Goal: Navigation & Orientation: Understand site structure

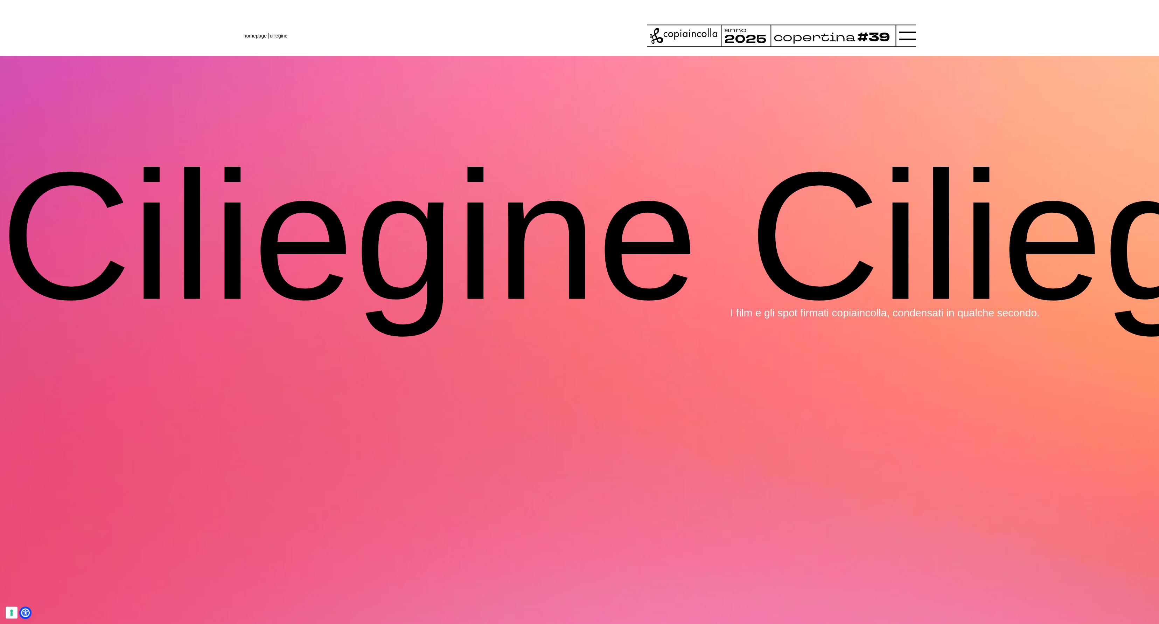
scroll to position [3819, 0]
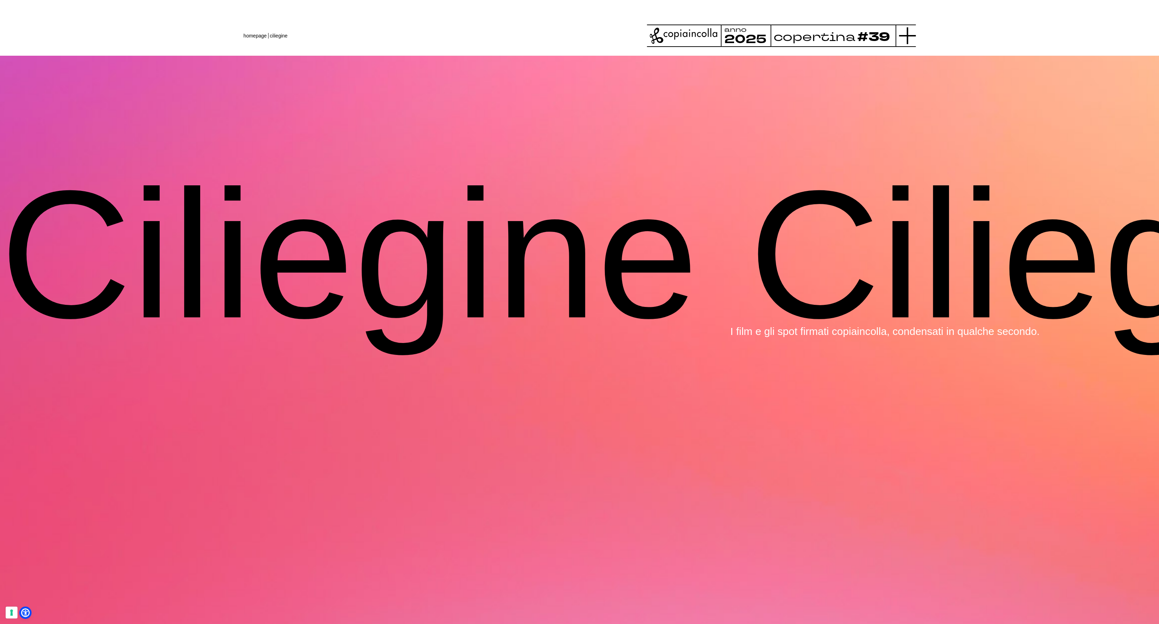
click at [908, 36] on line at bounding box center [907, 36] width 17 height 0
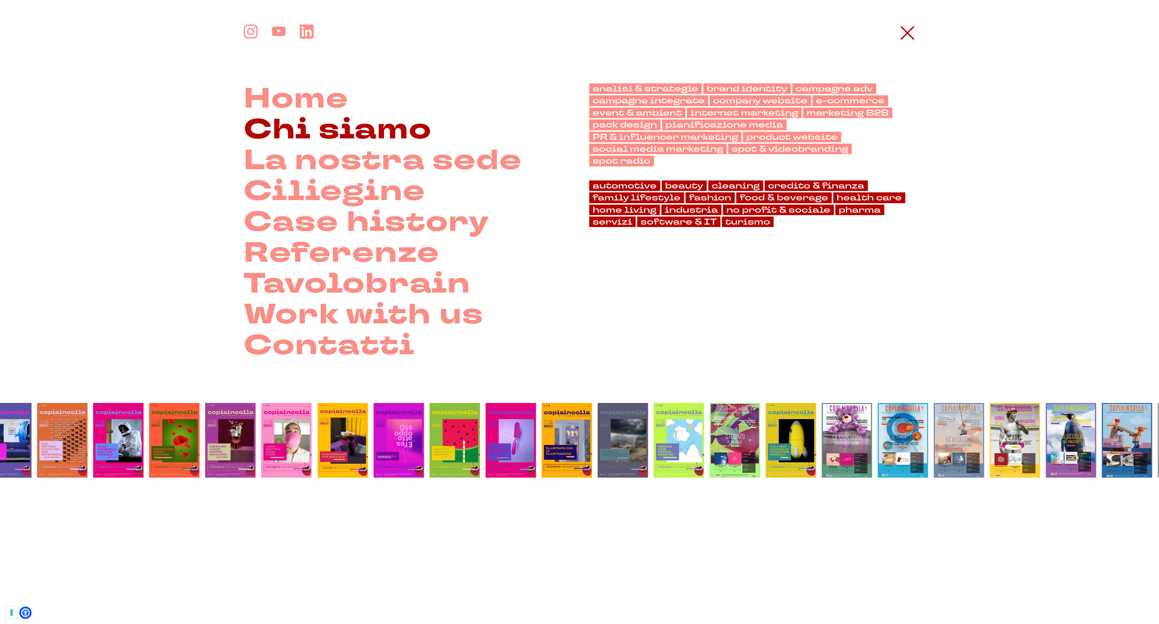
click at [348, 127] on link "Chi siamo" at bounding box center [338, 129] width 188 height 31
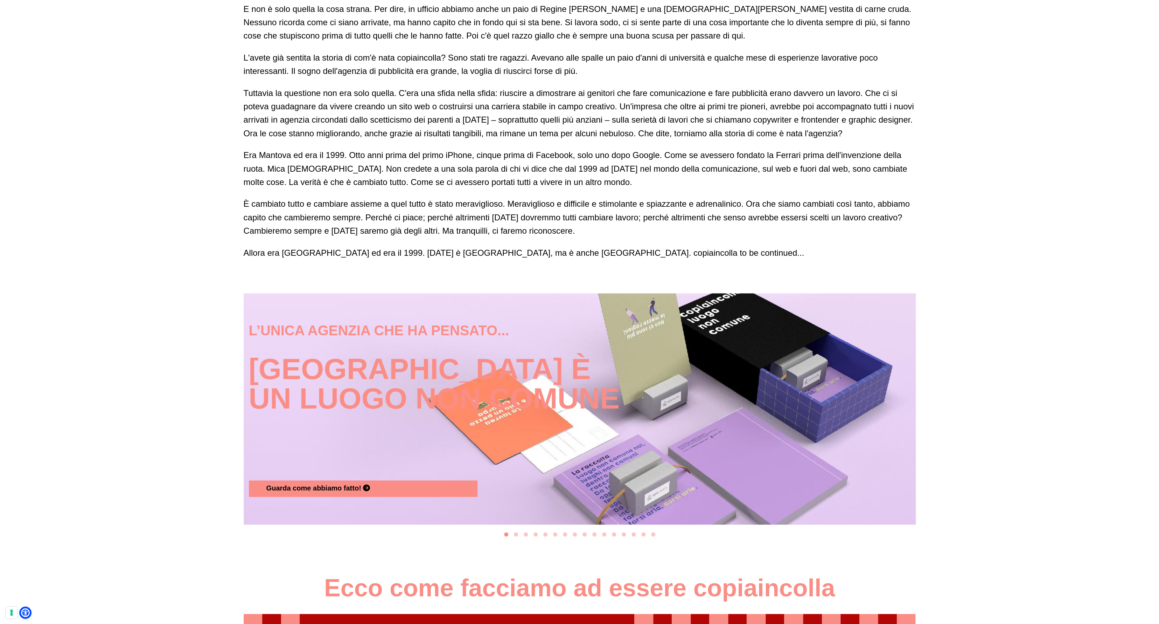
scroll to position [581, 0]
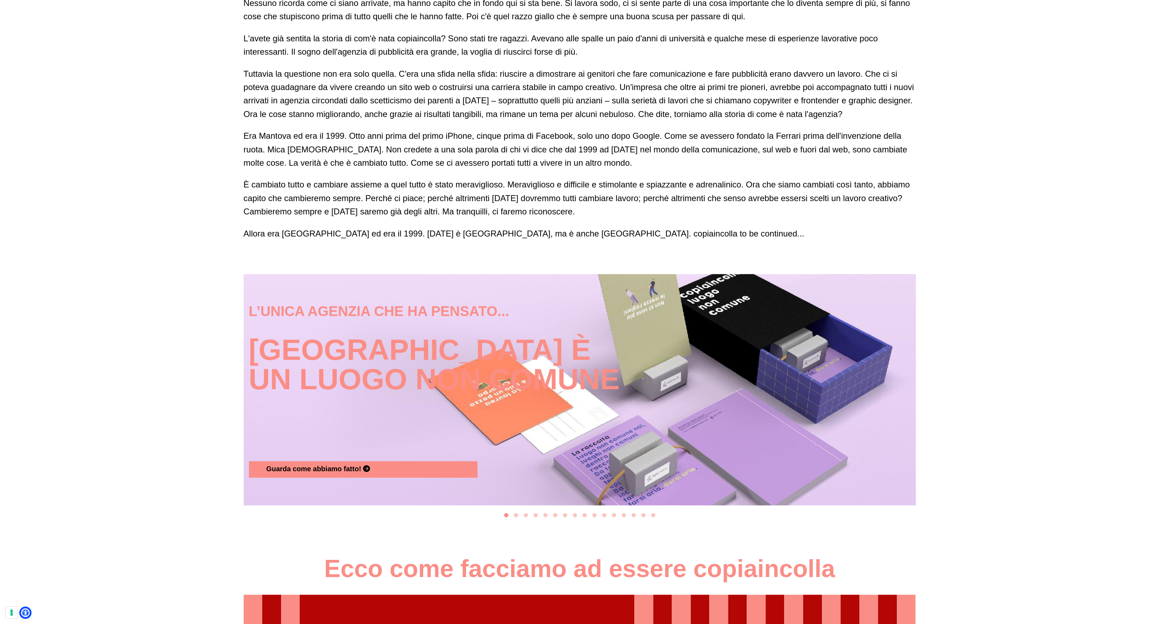
drag, startPoint x: 1134, startPoint y: 120, endPoint x: 424, endPoint y: 624, distance: 870.5
click at [424, 623] on div "L'unica agenzia che tiene un razzo di 4 metri in ufficio E non è solo quella la…" at bounding box center [579, 144] width 1159 height 1440
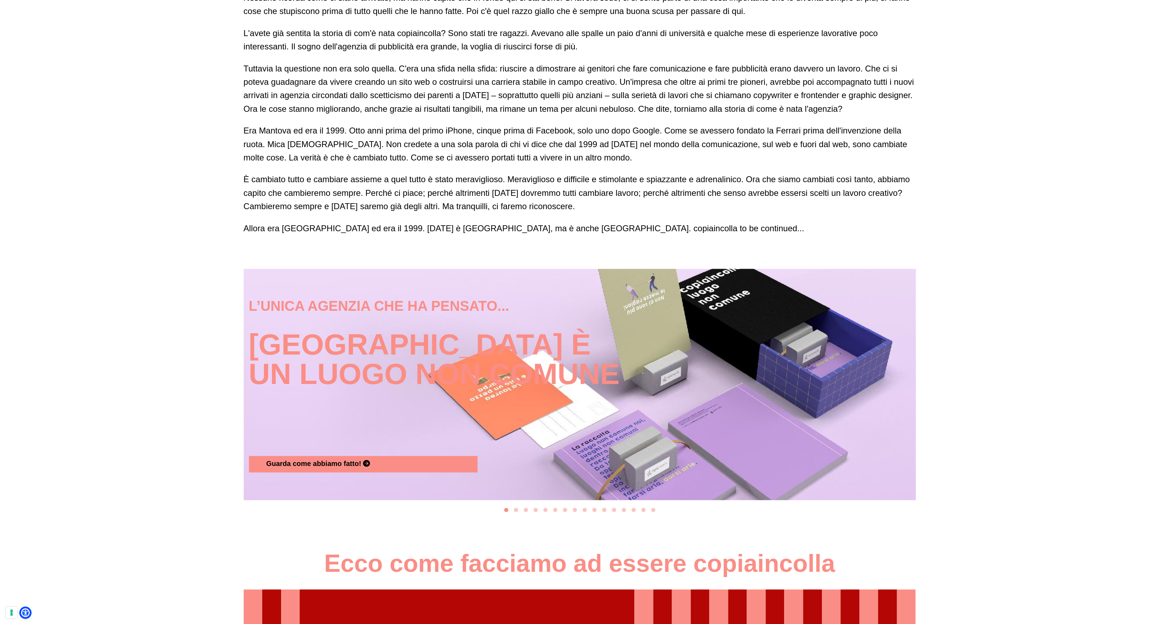
click at [920, 347] on div "L'unica agenzia che tiene un razzo di 4 metri in ufficio E non è solo quella la…" at bounding box center [579, 139] width 1159 height 1440
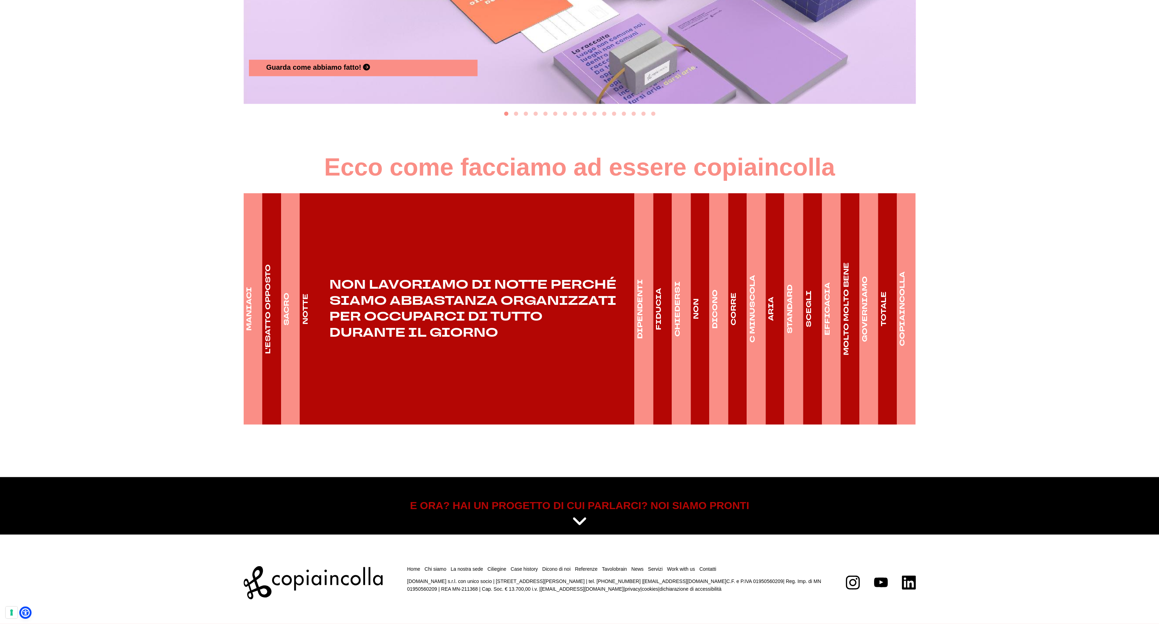
scroll to position [978, 0]
click at [252, 310] on h4 "MANIACI" at bounding box center [249, 309] width 10 height 44
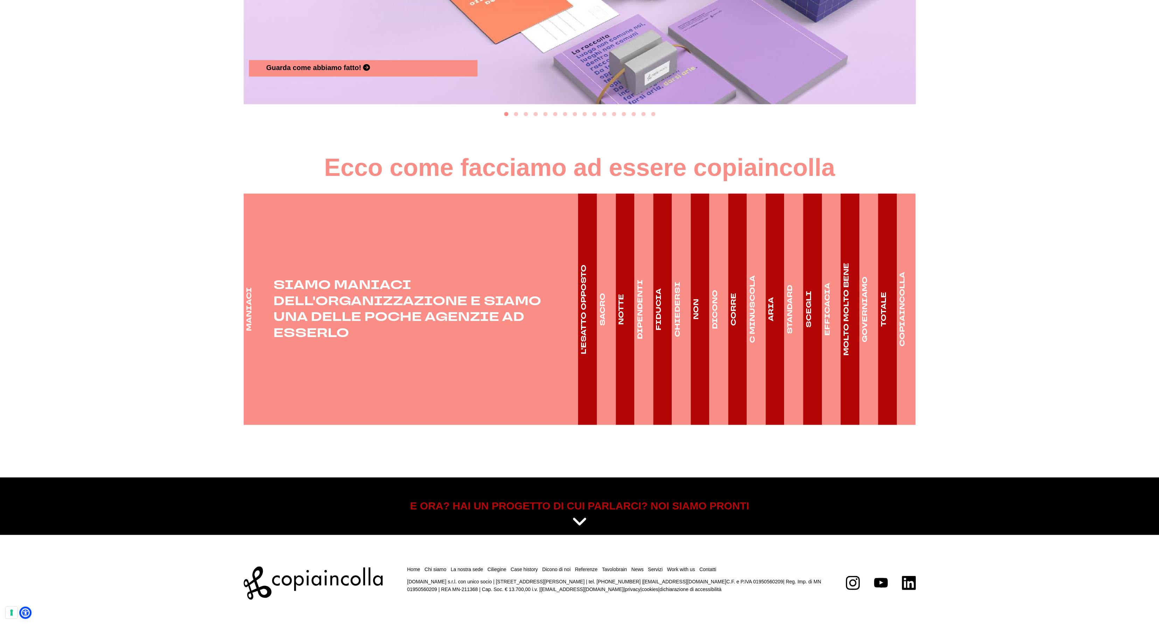
click at [588, 309] on h4 "L'ESATTO OPPOSTO" at bounding box center [584, 309] width 10 height 90
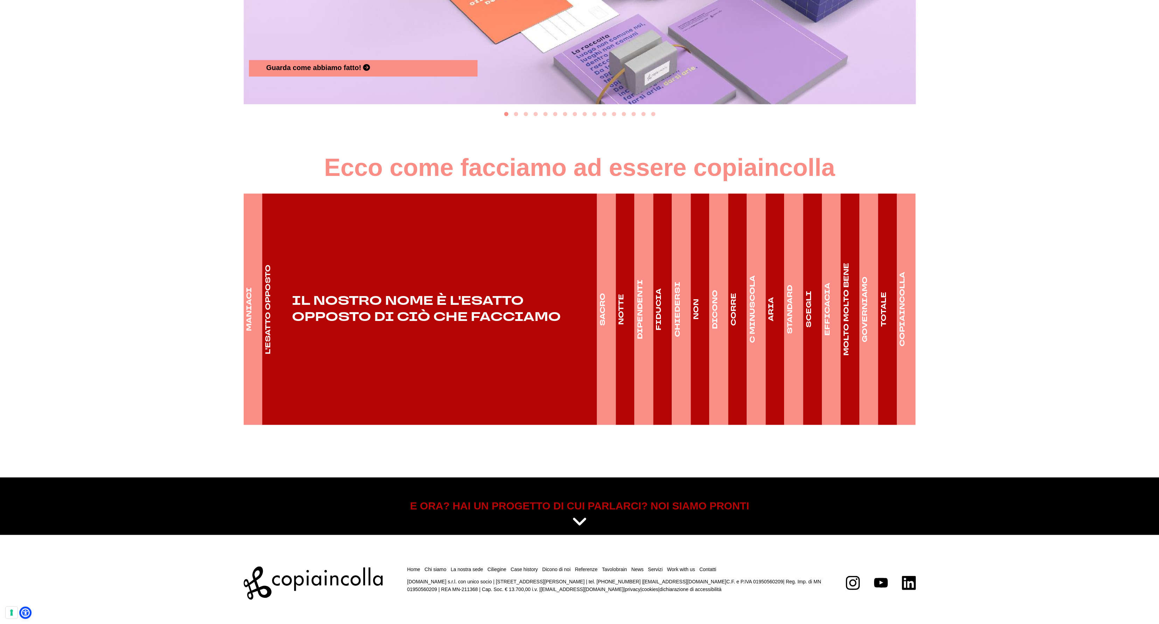
click at [603, 315] on h4 "SACRO" at bounding box center [603, 308] width 10 height 33
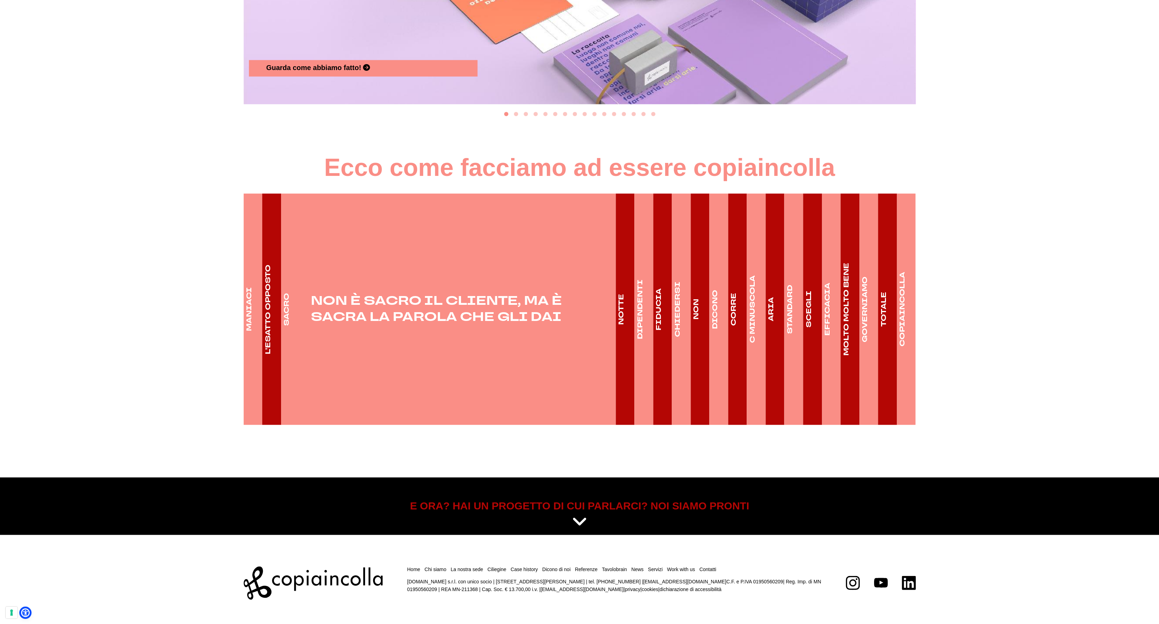
click at [639, 318] on h4 "DIPENDENTI" at bounding box center [640, 309] width 10 height 60
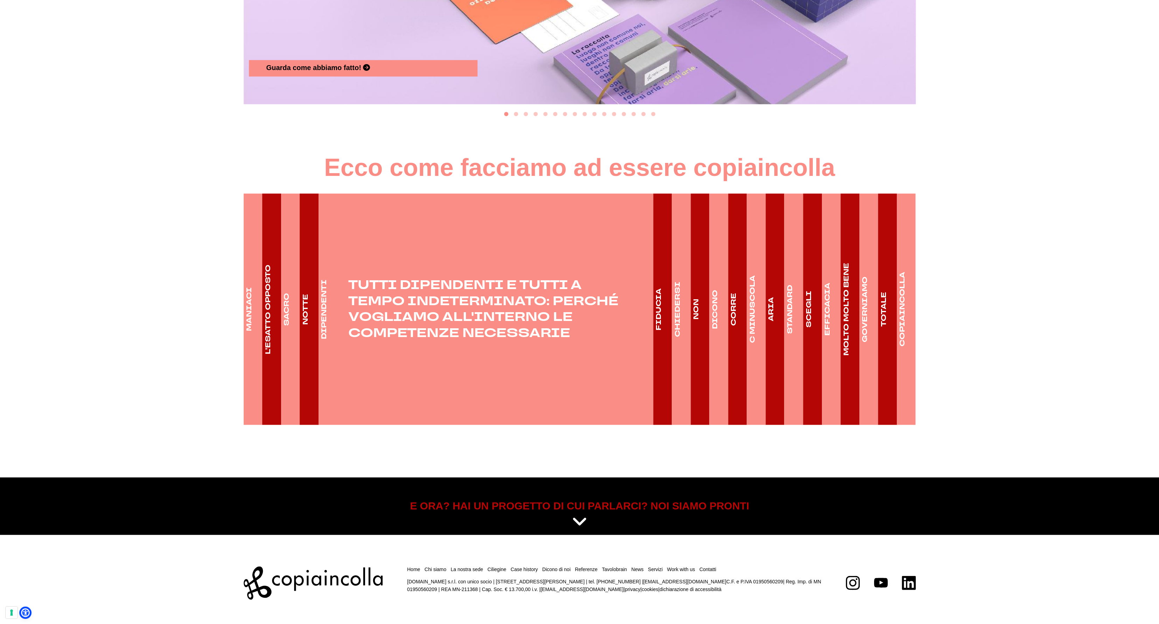
click at [656, 314] on h4 "FIDUCIA" at bounding box center [659, 309] width 10 height 42
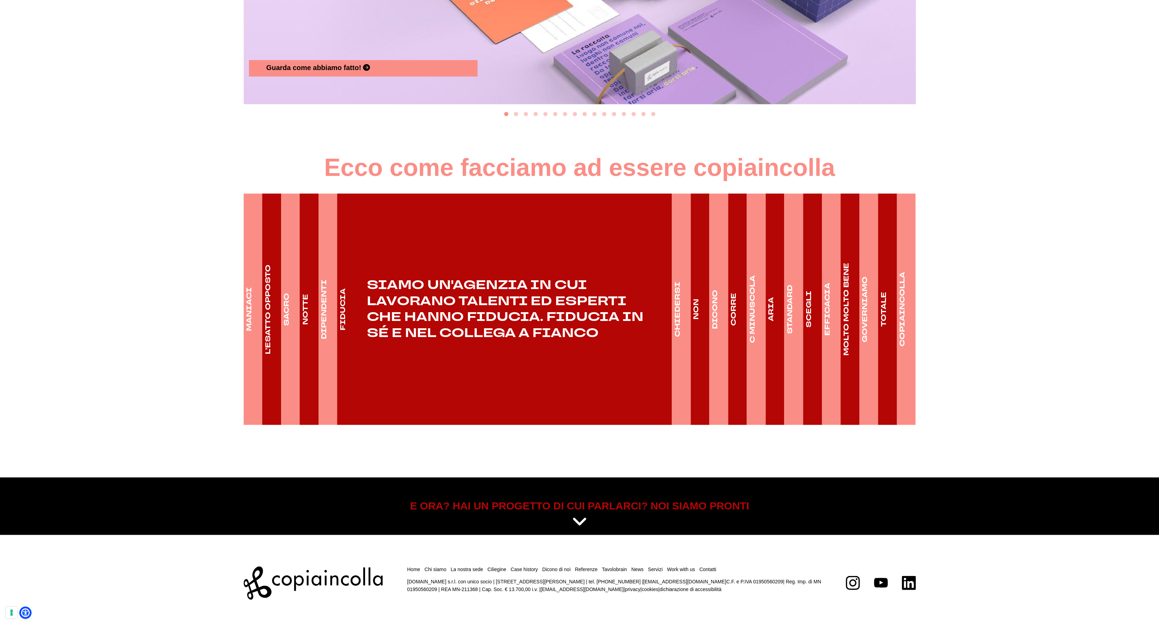
click at [679, 318] on h4 "CHIEDERSI" at bounding box center [678, 308] width 10 height 55
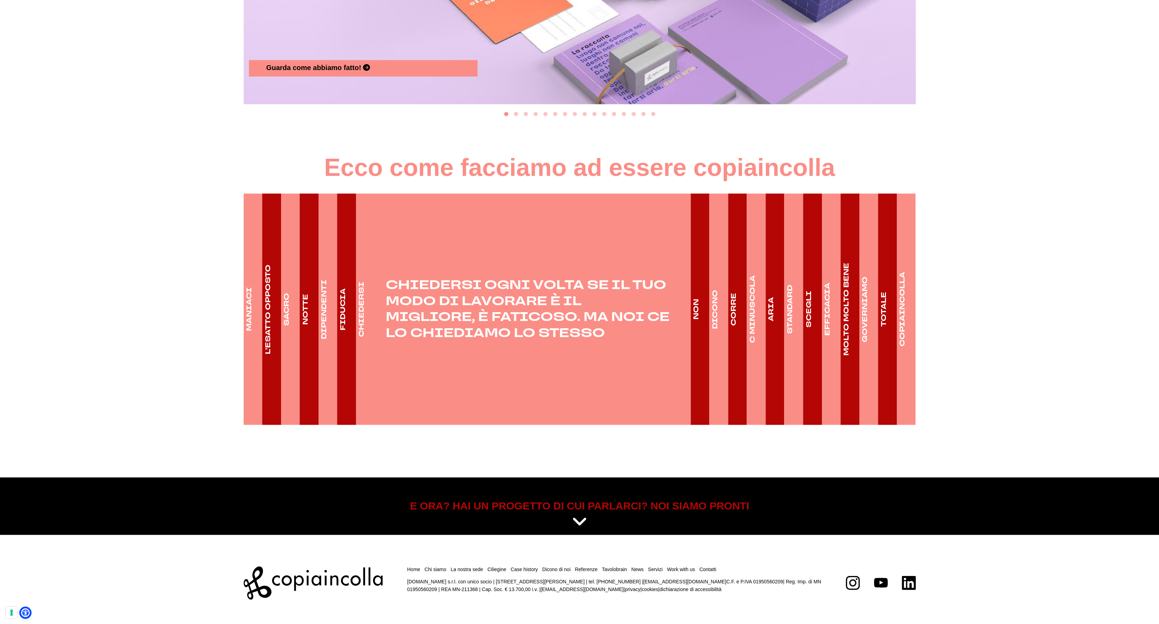
click at [702, 312] on link "NON" at bounding box center [697, 308] width 12 height 231
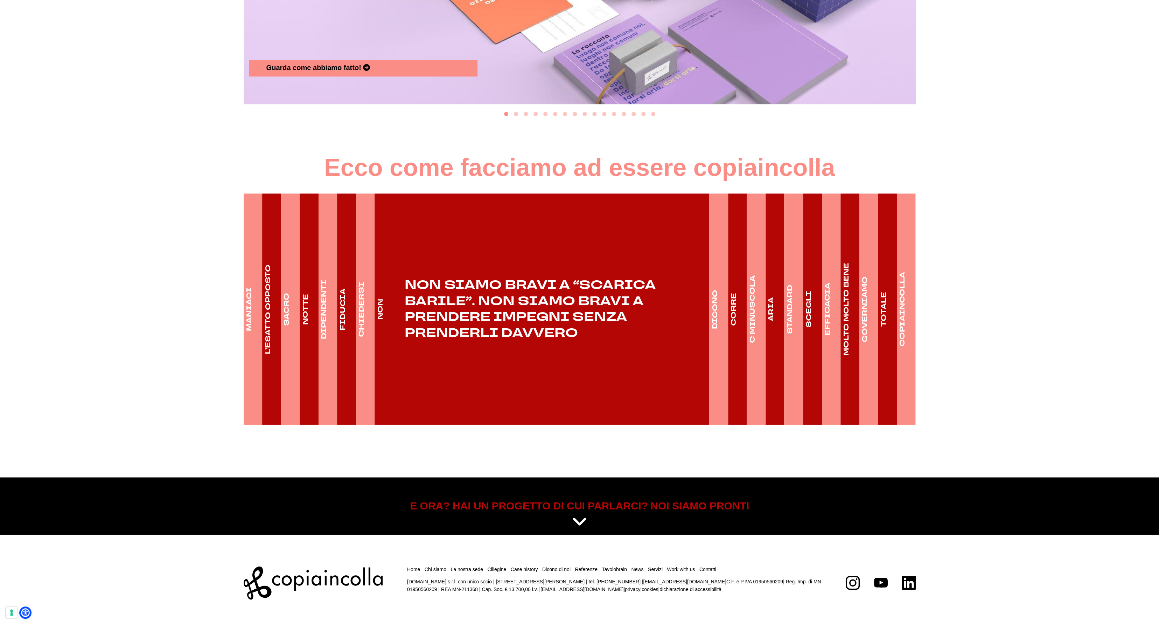
click at [718, 311] on h4 "DICONO" at bounding box center [715, 308] width 10 height 39
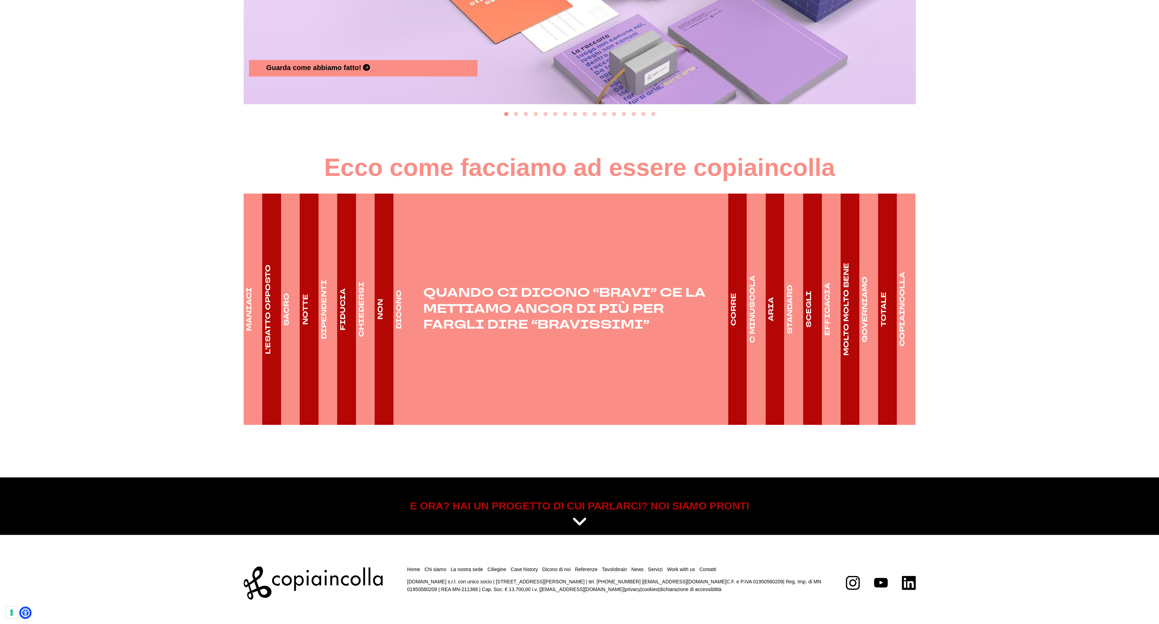
click at [739, 311] on link "CORRE" at bounding box center [734, 308] width 12 height 231
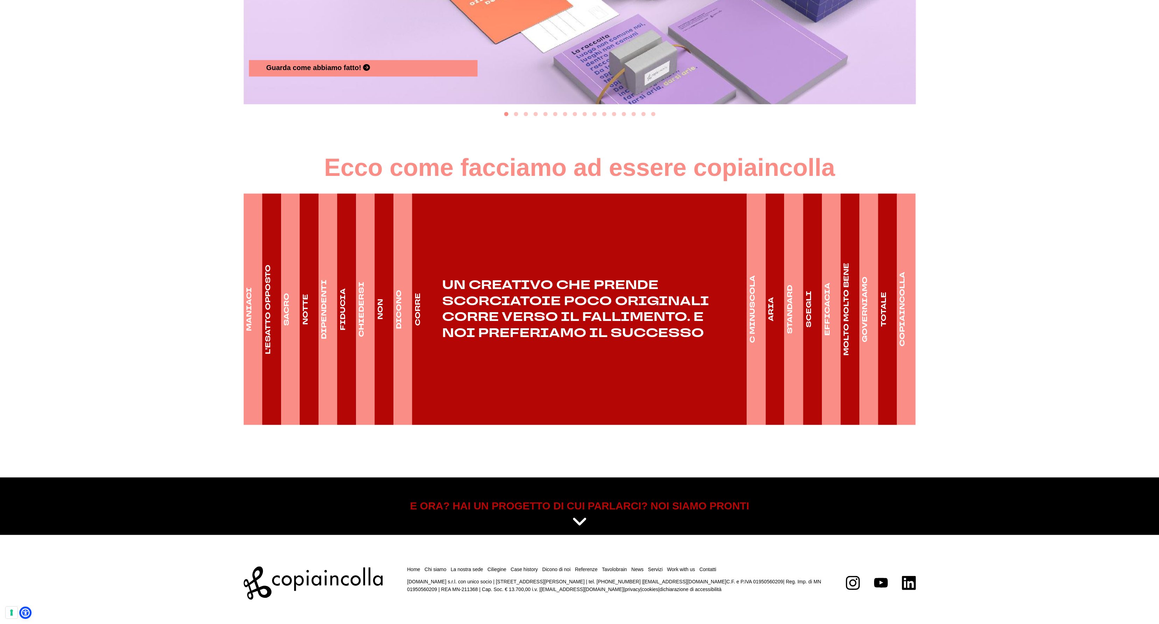
drag, startPoint x: 974, startPoint y: 375, endPoint x: 508, endPoint y: 550, distance: 498.1
drag, startPoint x: 1050, startPoint y: 322, endPoint x: 1061, endPoint y: 316, distance: 12.1
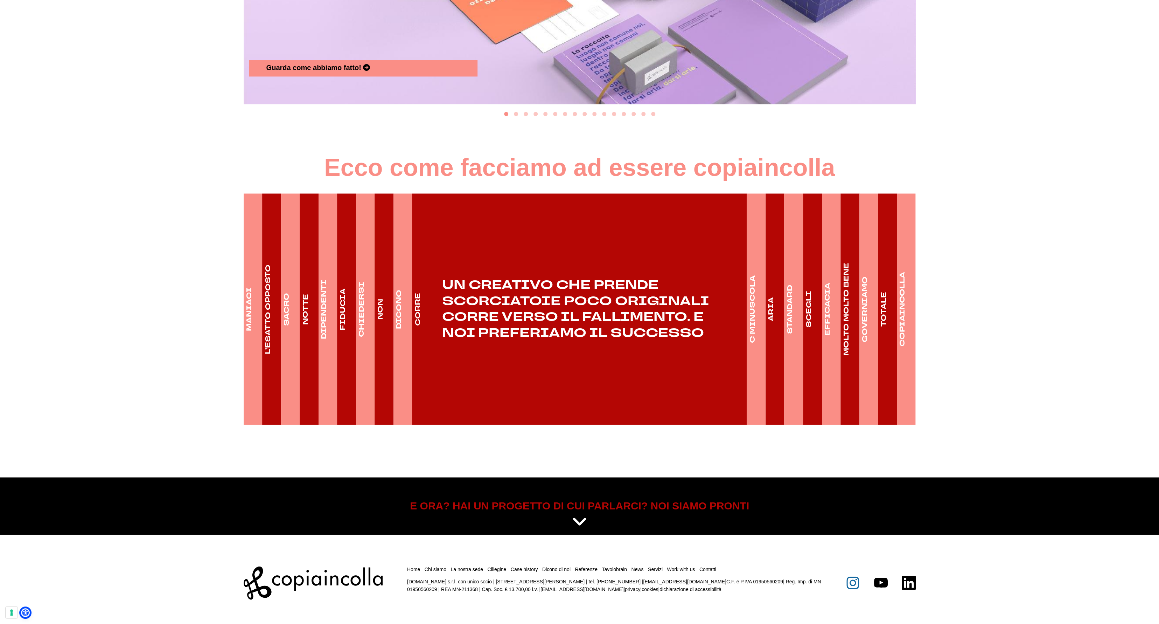
click at [852, 582] on icon at bounding box center [853, 582] width 13 height 13
